Goal: Check status: Check status

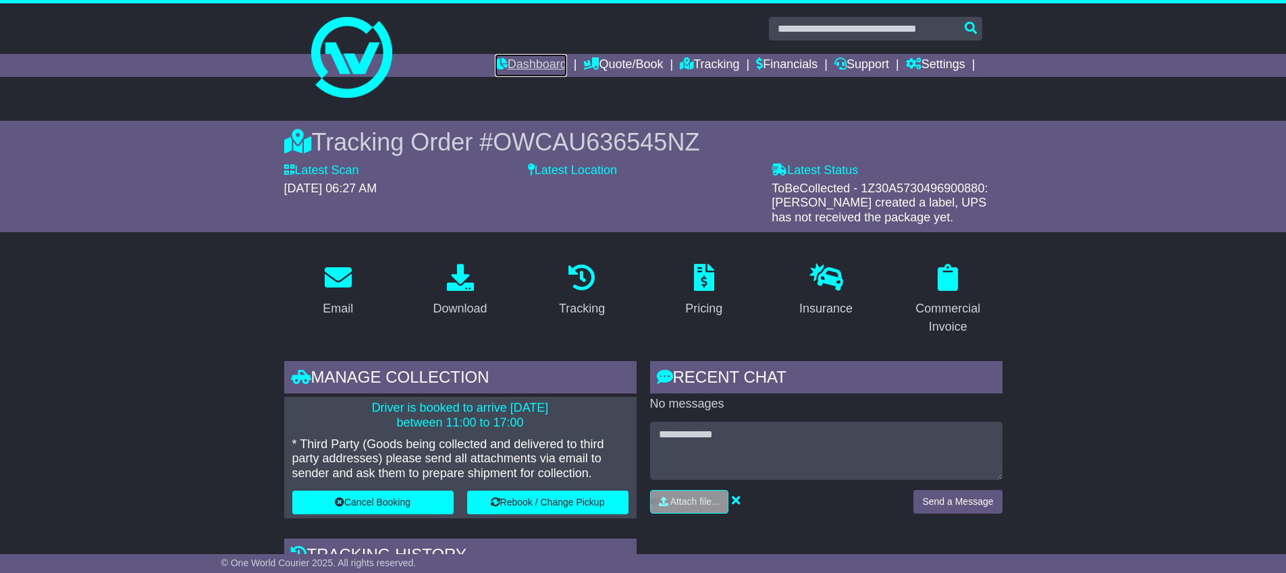
click at [541, 65] on link "Dashboard" at bounding box center [531, 65] width 72 height 23
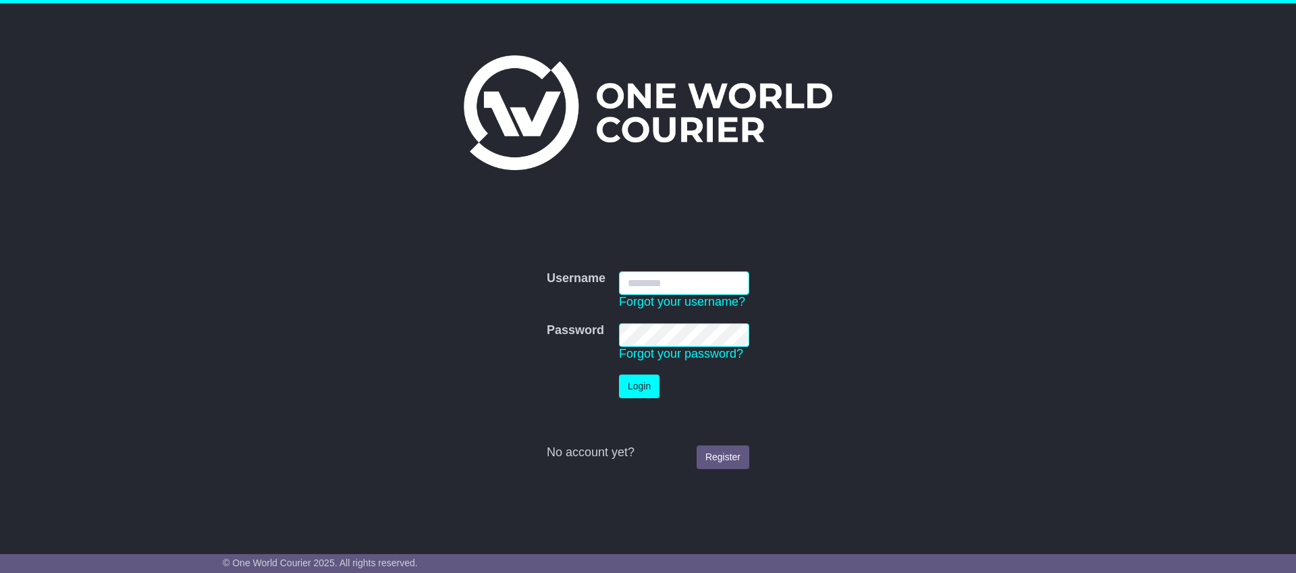
click at [701, 284] on input "Username" at bounding box center [684, 283] width 130 height 24
type input "**********"
click at [619, 375] on button "Login" at bounding box center [639, 387] width 41 height 24
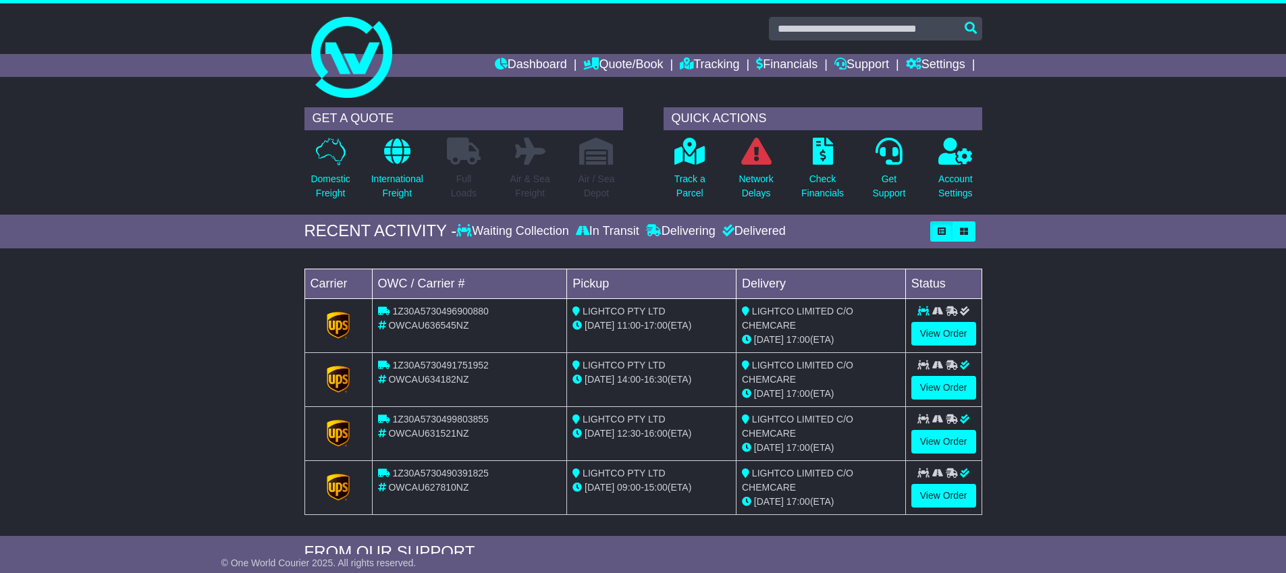
click at [1125, 409] on div "Loading... No bookings found Carrier OWC / Carrier # Pickup Delivery Status 1Z3…" at bounding box center [643, 395] width 1286 height 281
click at [772, 172] on p "Network Delays" at bounding box center [756, 186] width 34 height 28
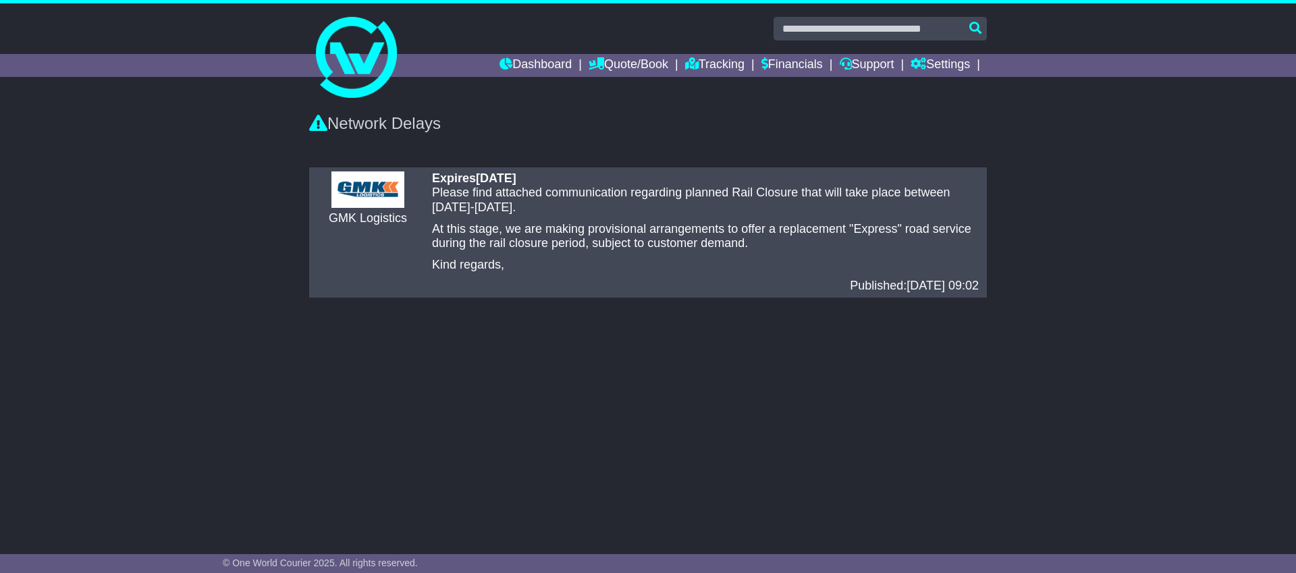
drag, startPoint x: 205, startPoint y: 189, endPoint x: 191, endPoint y: 147, distance: 44.2
click at [205, 188] on div "There are no any delays notified GMK Logistics Expires [DATE] Please find attac…" at bounding box center [648, 233] width 1296 height 144
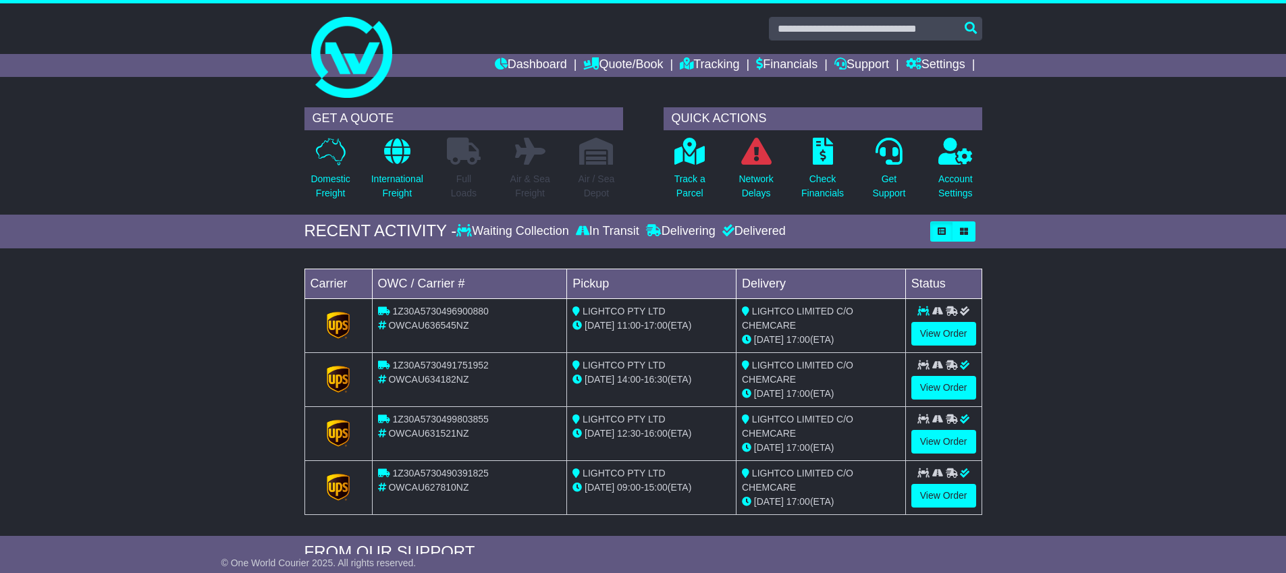
click at [228, 119] on div "GET A QUOTE Domestic Freight International Freight Full Loads Air & Sea Freight…" at bounding box center [643, 158] width 1286 height 114
